Goal: Task Accomplishment & Management: Use online tool/utility

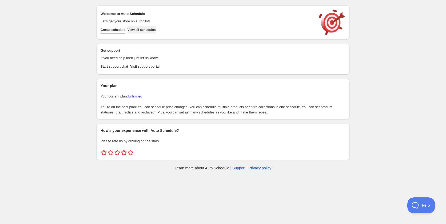
click at [156, 32] on span "View all schedules" at bounding box center [141, 30] width 28 height 4
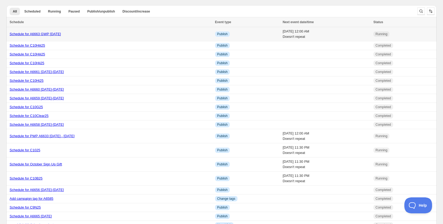
click at [52, 33] on link "Schedule for A6663 GWP [DATE]" at bounding box center [35, 34] width 51 height 4
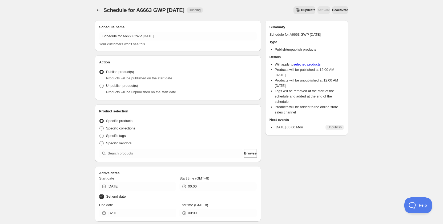
click at [293, 8] on button "Duplicate" at bounding box center [304, 9] width 22 height 7
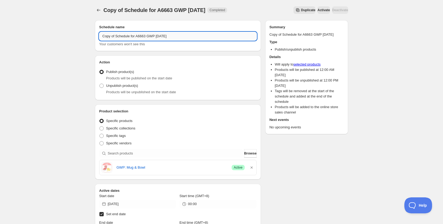
drag, startPoint x: 138, startPoint y: 37, endPoint x: 149, endPoint y: 36, distance: 11.0
click at [149, 36] on input "Copy of Schedule for A6663 GWP [DATE]" at bounding box center [178, 36] width 158 height 9
paste input "2"
click at [163, 35] on input "Copy of Schedule for A6662 GWP [DATE]" at bounding box center [178, 36] width 158 height 9
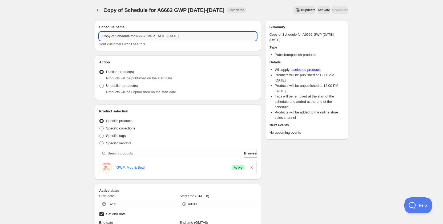
drag, startPoint x: 116, startPoint y: 36, endPoint x: 97, endPoint y: 34, distance: 19.5
click at [97, 34] on div "Schedule name Copy of Schedule for A6662 GWP [DATE]-[DATE] Your customers won't…" at bounding box center [178, 35] width 166 height 31
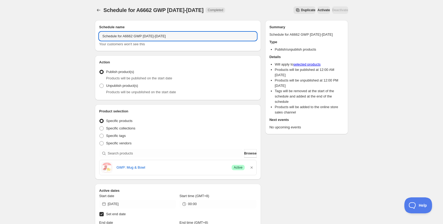
type input "Schedule for A6662 GWP [DATE]-[DATE]"
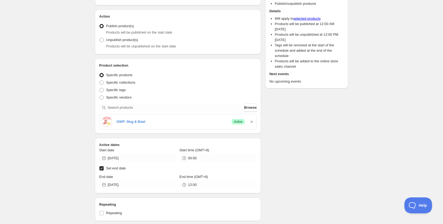
scroll to position [53, 0]
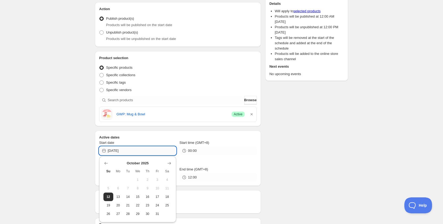
click at [128, 152] on input "[DATE]" at bounding box center [142, 151] width 69 height 9
click at [118, 196] on span "13" at bounding box center [118, 197] width 6 height 4
type input "[DATE]"
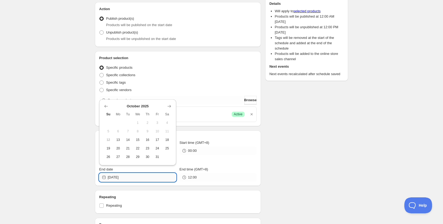
click at [142, 179] on input "[DATE]" at bounding box center [142, 177] width 69 height 9
click at [144, 138] on button "16" at bounding box center [148, 140] width 10 height 9
type input "[DATE]"
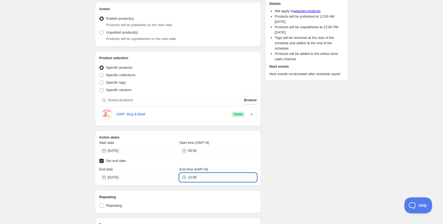
click at [197, 177] on input "12:00" at bounding box center [222, 177] width 69 height 9
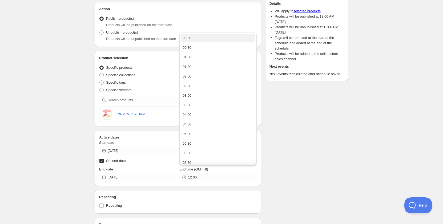
click at [196, 35] on button "00:00" at bounding box center [218, 38] width 74 height 9
type input "00:00"
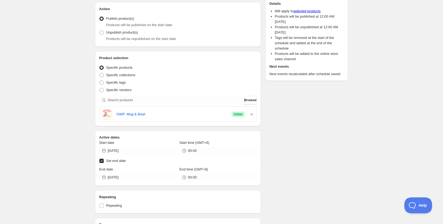
click at [331, 126] on div "Schedule name Schedule for A6662 GWP [DATE]-[DATE] Your customers won't see thi…" at bounding box center [220, 198] width 258 height 470
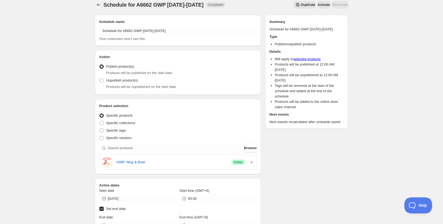
scroll to position [0, 0]
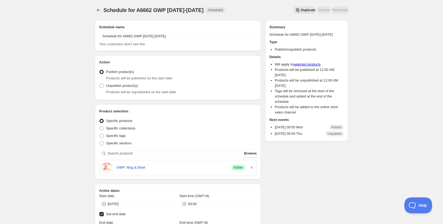
click at [252, 167] on icon "button" at bounding box center [252, 168] width 2 height 2
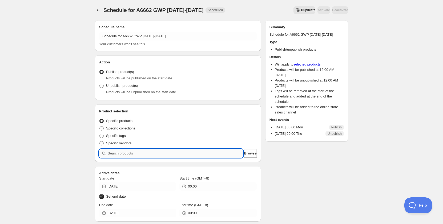
click at [198, 152] on input "search" at bounding box center [175, 153] width 135 height 9
type input "A"
